Goal: Task Accomplishment & Management: Complete application form

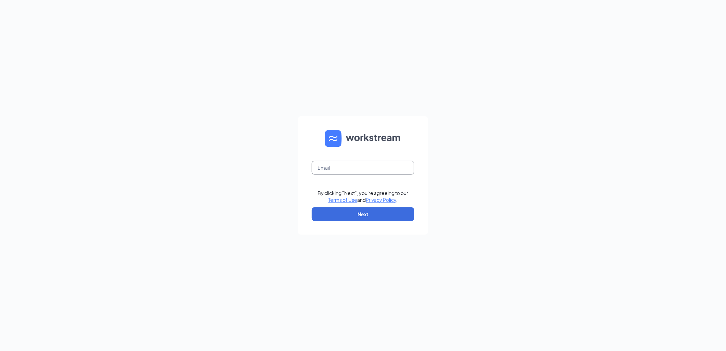
drag, startPoint x: 331, startPoint y: 170, endPoint x: 324, endPoint y: 171, distance: 7.1
click at [331, 170] on input "text" at bounding box center [363, 168] width 103 height 14
type input "[EMAIL_ADDRESS][PERSON_NAME][DOMAIN_NAME]"
click at [349, 214] on button "Next" at bounding box center [363, 214] width 103 height 14
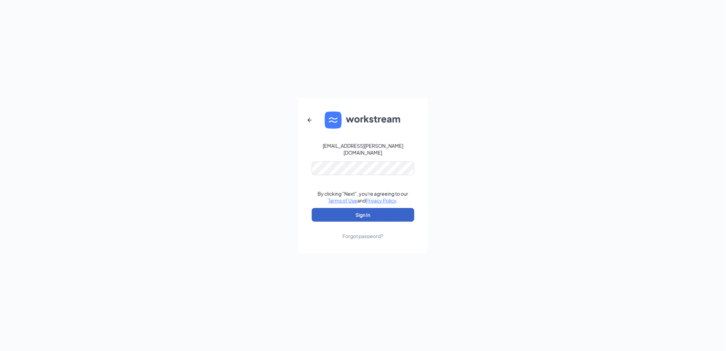
click at [352, 212] on button "Sign In" at bounding box center [363, 215] width 103 height 14
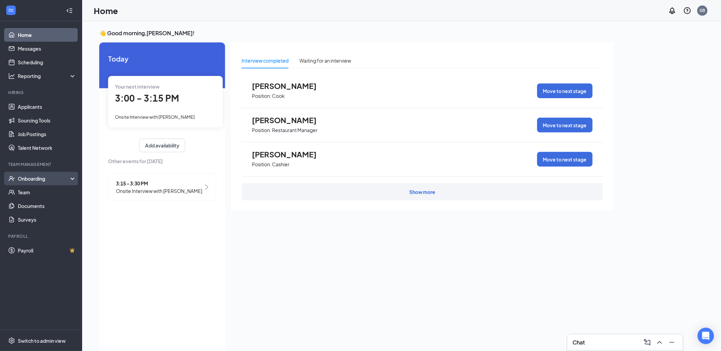
click at [25, 178] on div "Onboarding" at bounding box center [44, 178] width 53 height 7
click at [28, 194] on link "Overview" at bounding box center [47, 192] width 58 height 14
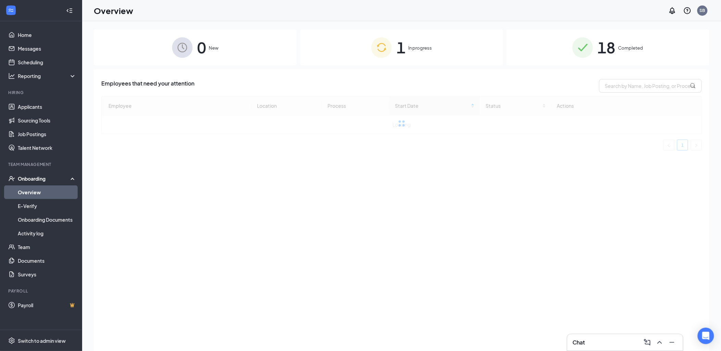
click at [411, 47] on span "In progress" at bounding box center [420, 47] width 24 height 7
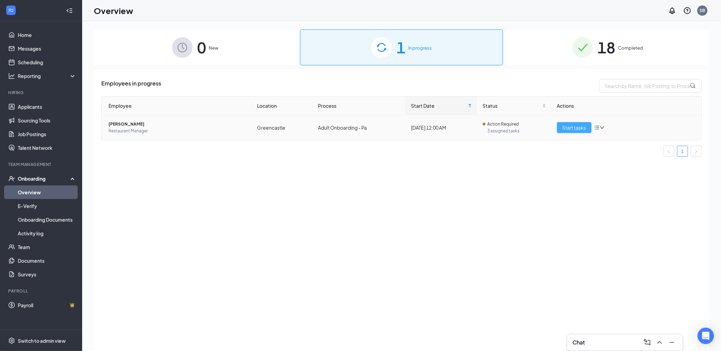
click at [586, 131] on button "Start tasks" at bounding box center [574, 127] width 35 height 11
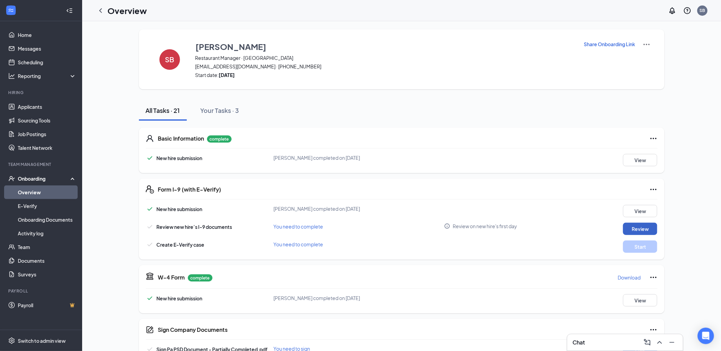
click at [654, 230] on button "Review" at bounding box center [640, 229] width 34 height 12
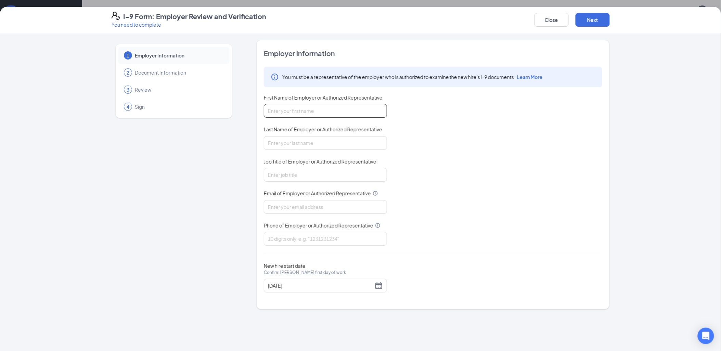
click at [294, 114] on input "First Name of Employer or Authorized Representative" at bounding box center [325, 111] width 123 height 14
click at [447, 107] on div "You must be a representative of the employer who is authorized to examine the n…" at bounding box center [433, 156] width 338 height 179
click at [366, 112] on input "First Name of Employer or Authorized Representative" at bounding box center [325, 111] width 123 height 14
type input "Stephanie"
type input "V"
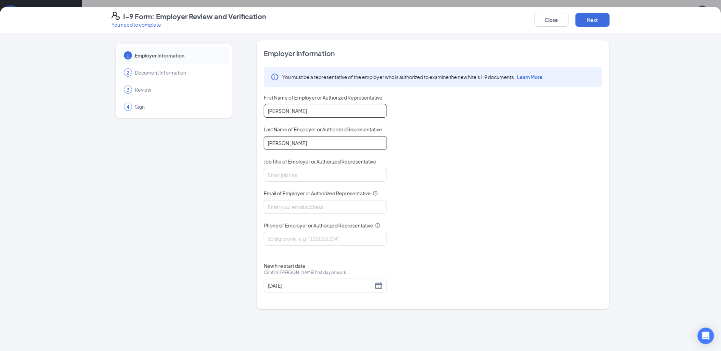
type input "Bumbaugh"
type input "Manager"
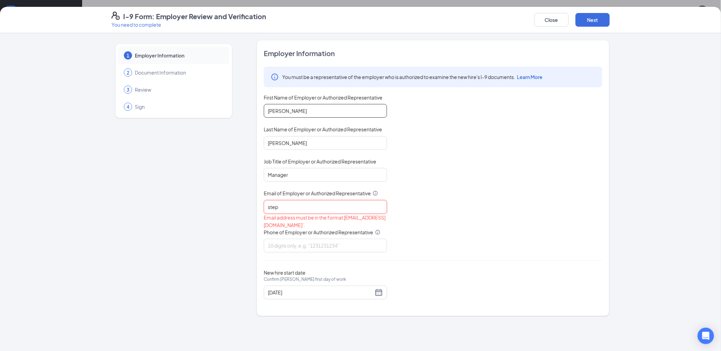
type input "[EMAIL_ADDRESS][PERSON_NAME][DOMAIN_NAME]"
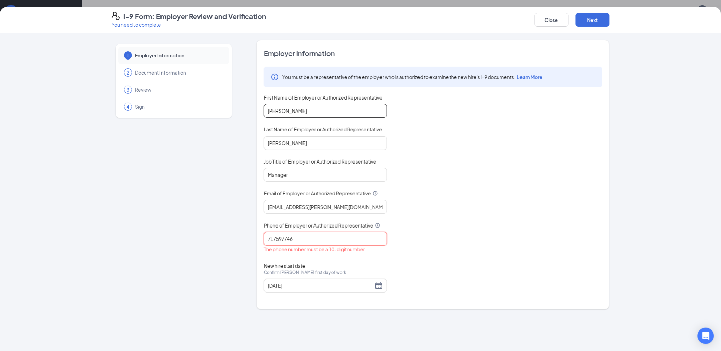
type input "7175977460"
click at [596, 24] on button "Next" at bounding box center [592, 20] width 34 height 14
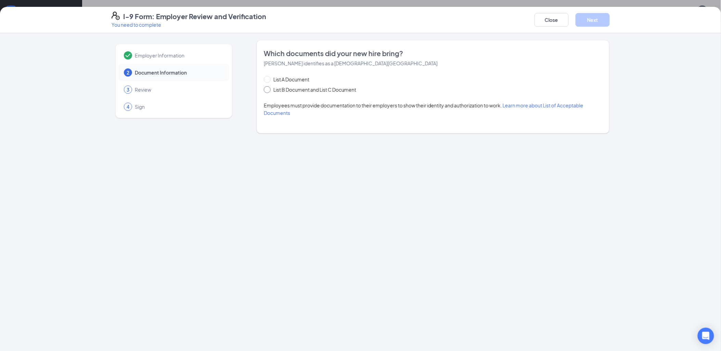
click at [296, 91] on span "List B Document and List C Document" at bounding box center [315, 90] width 88 height 8
click at [268, 91] on input "List B Document and List C Document" at bounding box center [266, 88] width 5 height 5
radio input "true"
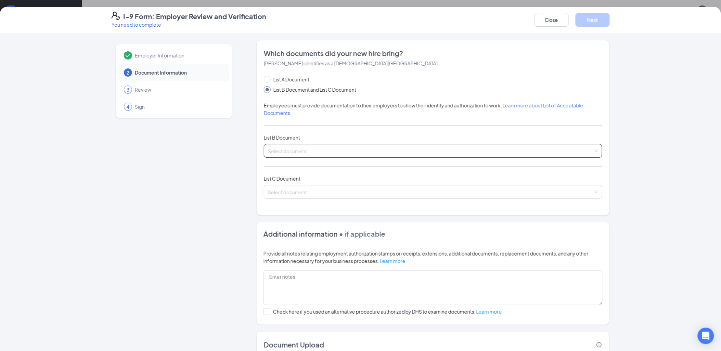
click at [295, 145] on input "search" at bounding box center [430, 149] width 325 height 10
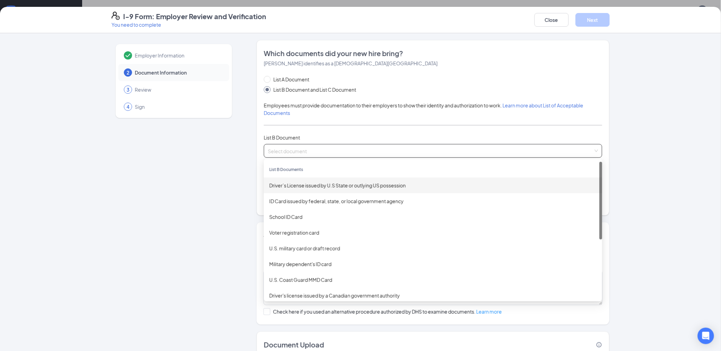
click at [302, 186] on div "Driver’s License issued by U.S State or outlying US possession" at bounding box center [432, 186] width 327 height 8
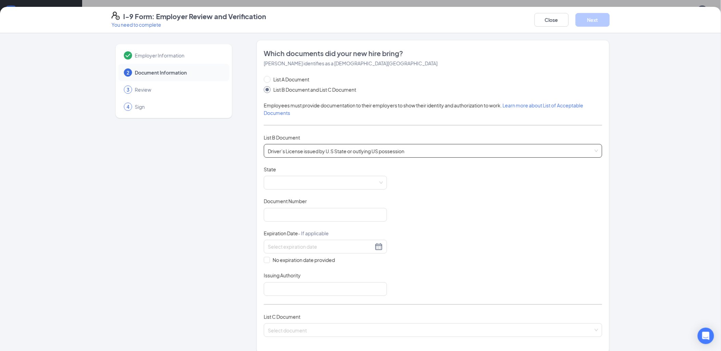
click at [302, 186] on span at bounding box center [325, 182] width 115 height 13
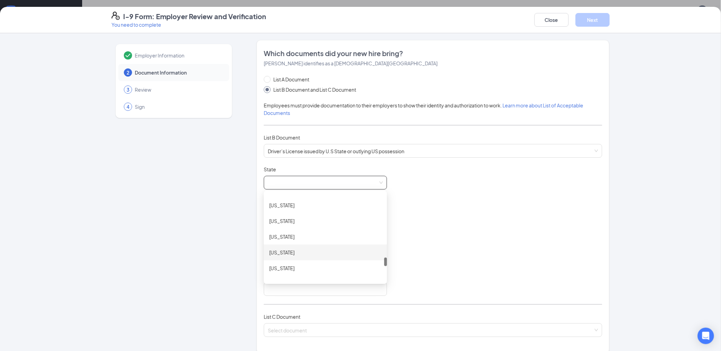
scroll to position [603, 0]
click at [292, 244] on div "Pennsylvania" at bounding box center [325, 243] width 112 height 8
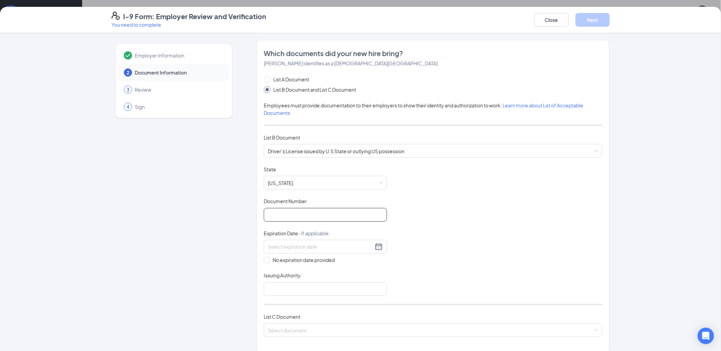
click at [299, 213] on input "Document Number" at bounding box center [325, 215] width 123 height 14
type input "33576897"
click at [377, 247] on div at bounding box center [325, 246] width 115 height 8
click at [344, 263] on button "button" at bounding box center [343, 262] width 8 height 14
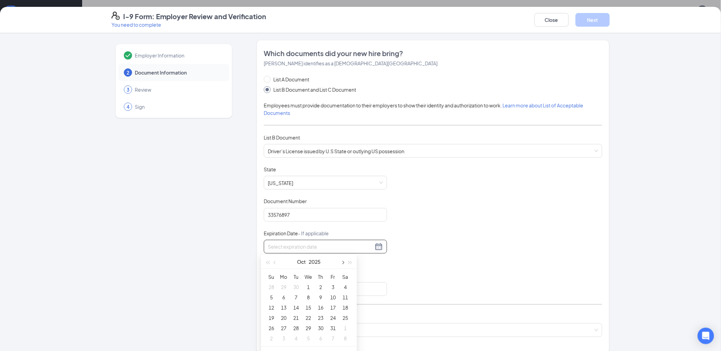
click at [344, 263] on button "button" at bounding box center [343, 262] width 8 height 14
click at [350, 261] on span "button" at bounding box center [349, 262] width 3 height 3
type input "01/20/2027"
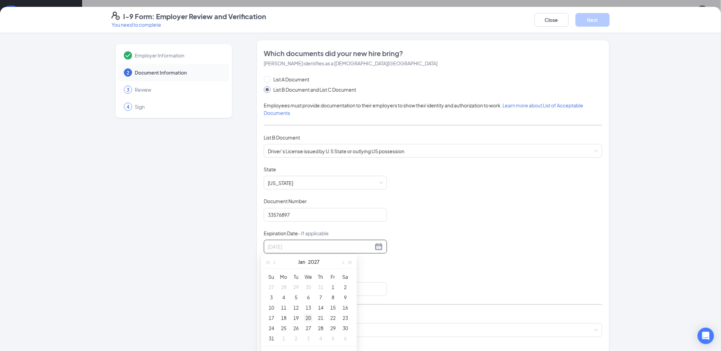
click at [310, 319] on div "20" at bounding box center [308, 318] width 8 height 8
click at [298, 289] on input "Issuing Authority" at bounding box center [325, 289] width 123 height 14
click at [302, 289] on input "Issuing Authority" at bounding box center [325, 289] width 123 height 14
type input "DMV"
click at [495, 279] on div "Document Title Driver’s License issued by U.S State or outlying US possession S…" at bounding box center [433, 231] width 338 height 130
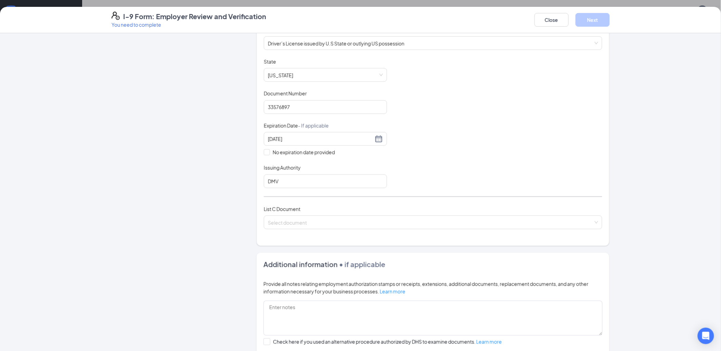
scroll to position [114, 0]
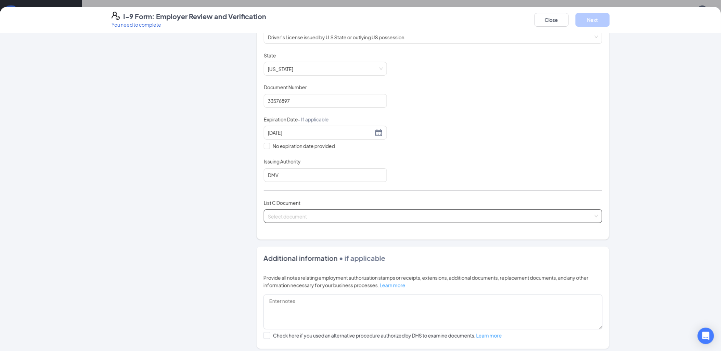
click at [364, 221] on span at bounding box center [430, 216] width 325 height 13
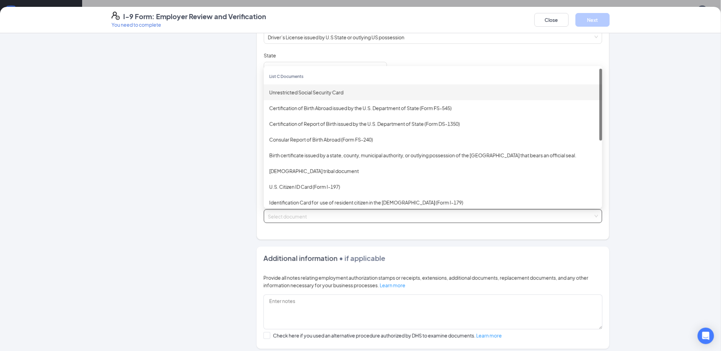
click at [307, 94] on div "Unrestricted Social Security Card" at bounding box center [432, 93] width 327 height 8
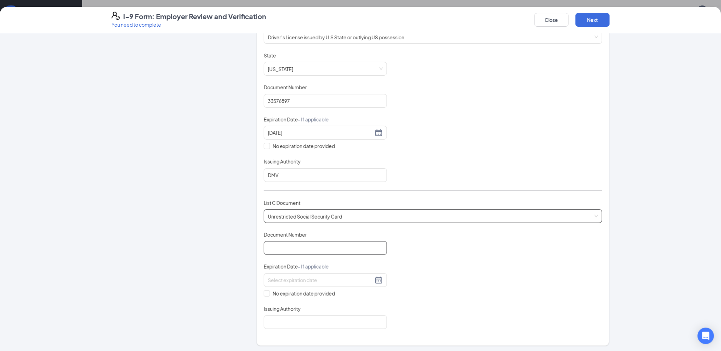
click at [312, 250] on input "Document Number" at bounding box center [325, 248] width 123 height 14
type input "075760617"
click at [270, 294] on span "No expiration date provided" at bounding box center [304, 294] width 68 height 8
click at [268, 294] on input "No expiration date provided" at bounding box center [266, 292] width 5 height 5
checkbox input "true"
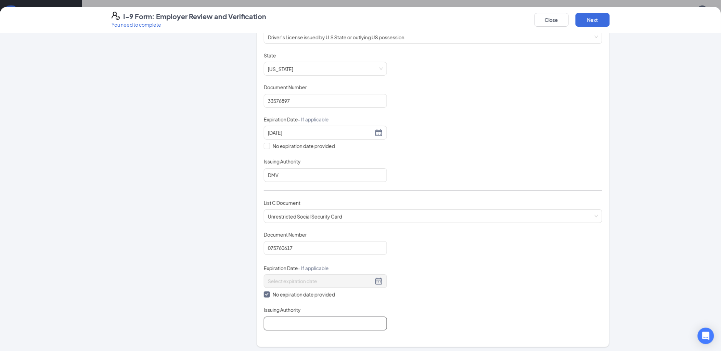
click at [282, 320] on input "Issuing Authority" at bounding box center [325, 324] width 123 height 14
type input "Social Security Admin"
click at [596, 19] on button "Next" at bounding box center [592, 20] width 34 height 14
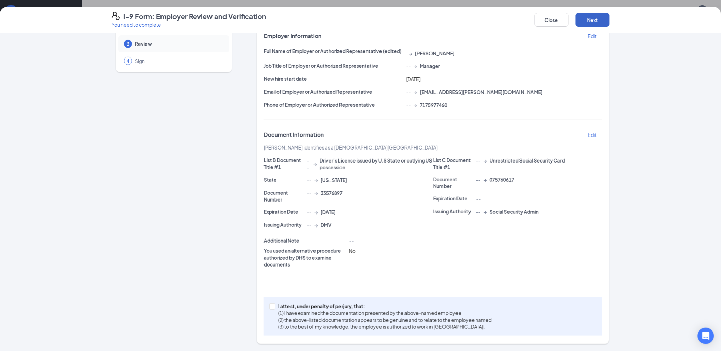
scroll to position [44, 0]
click at [275, 308] on span "I attest, under penalty of perjury, that: (1) I have examined the documentation…" at bounding box center [384, 317] width 219 height 27
click at [274, 308] on input "I attest, under penalty of perjury, that: (1) I have examined the documentation…" at bounding box center [271, 307] width 5 height 5
checkbox input "true"
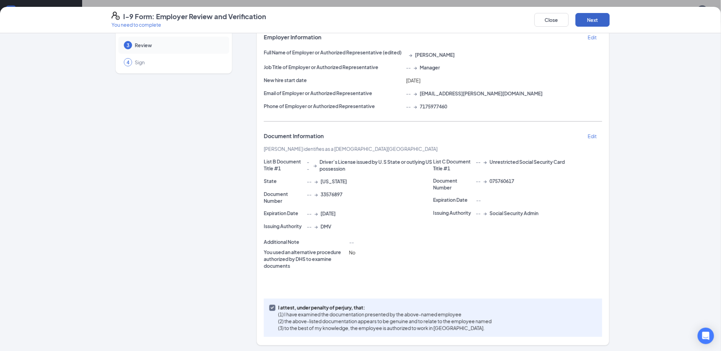
click at [593, 19] on button "Next" at bounding box center [592, 20] width 34 height 14
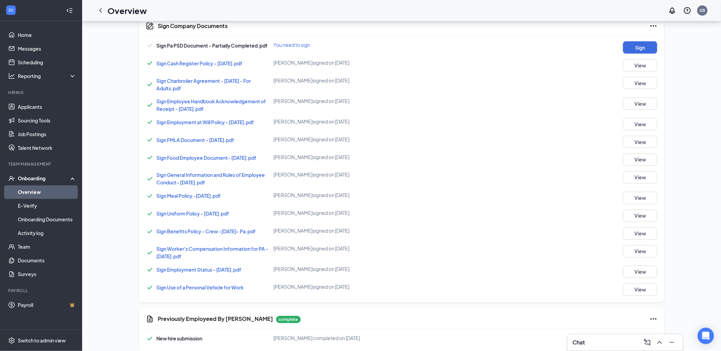
scroll to position [53, 0]
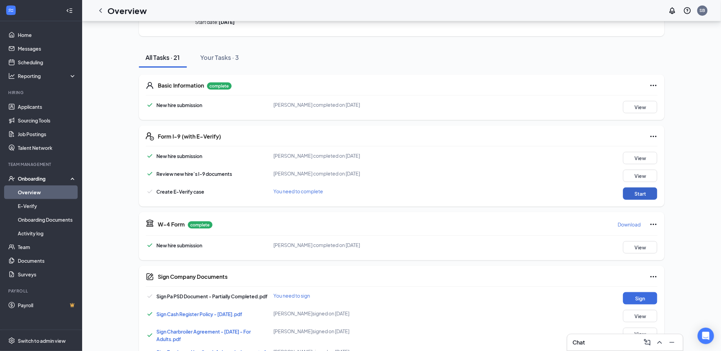
click at [634, 192] on button "Start" at bounding box center [640, 193] width 34 height 12
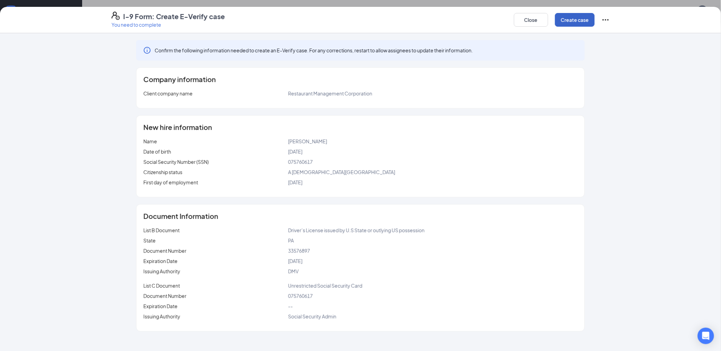
click at [571, 22] on button "Create case" at bounding box center [575, 20] width 40 height 14
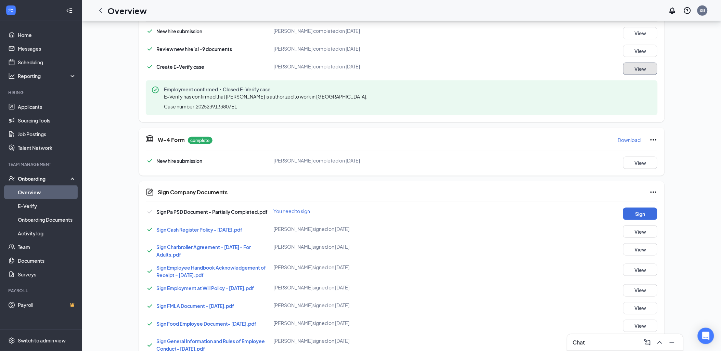
scroll to position [205, 0]
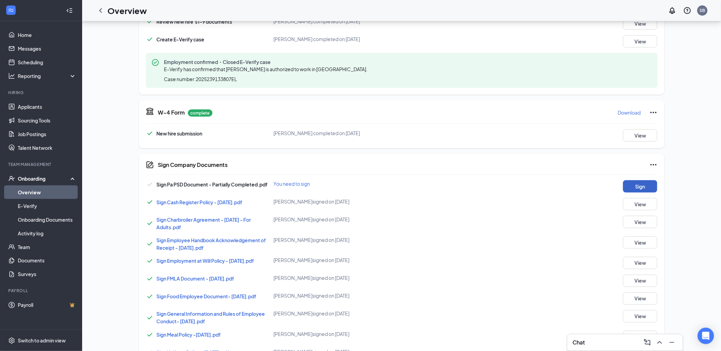
click at [645, 186] on button "Sign" at bounding box center [640, 186] width 34 height 12
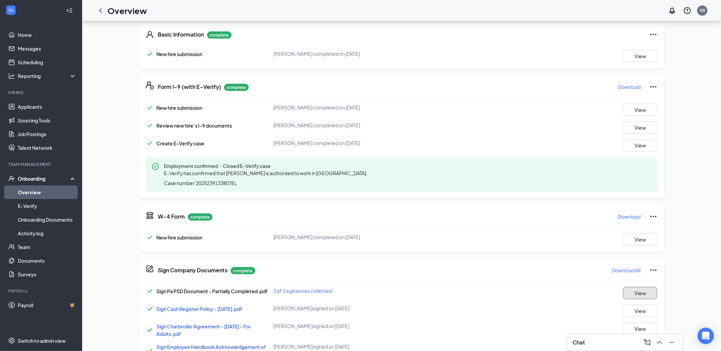
scroll to position [0, 0]
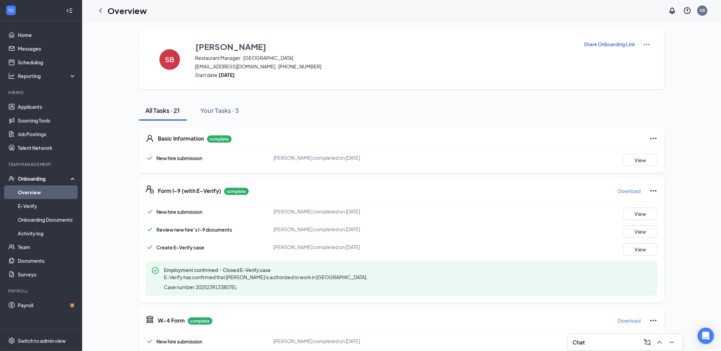
click at [56, 187] on link "Overview" at bounding box center [47, 192] width 58 height 14
